Goal: Find specific page/section: Find specific page/section

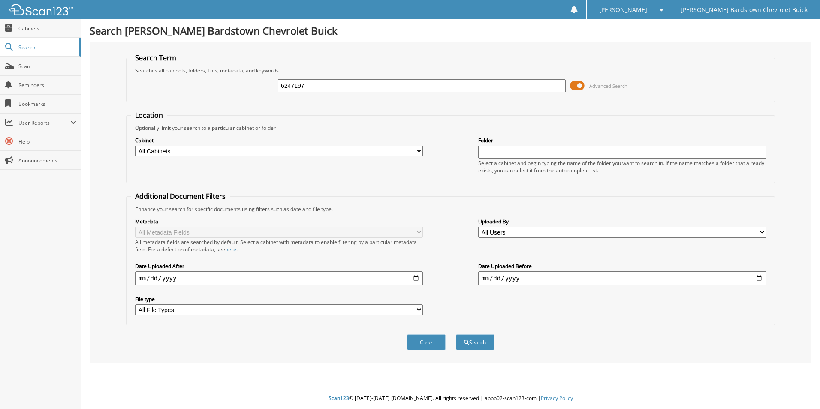
type input "6247197"
click at [456, 335] on button "Search" at bounding box center [475, 343] width 39 height 16
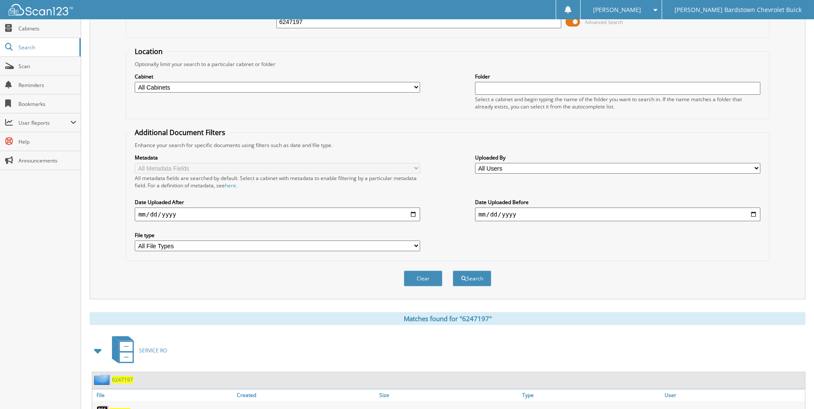
scroll to position [104, 0]
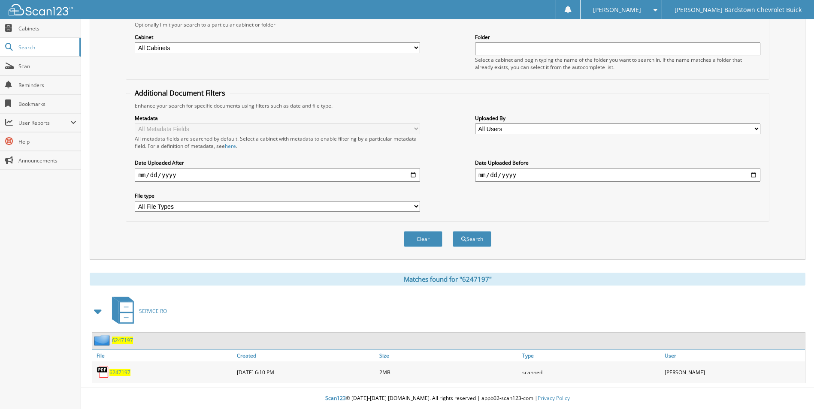
click at [118, 341] on span "6247197" at bounding box center [122, 340] width 21 height 7
